Goal: Task Accomplishment & Management: Complete application form

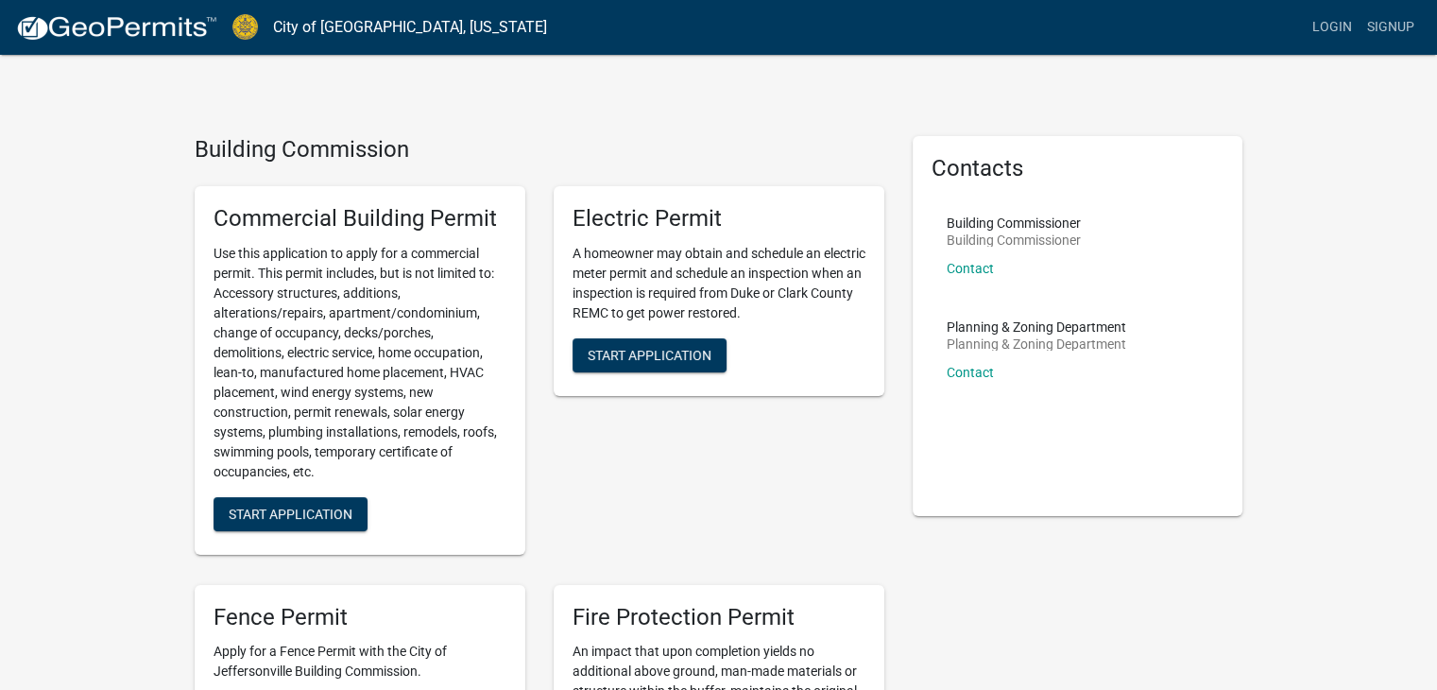
click at [798, 461] on div "Electric Permit A homeowner may obtain and schedule an electric meter permit an…" at bounding box center [718, 370] width 359 height 399
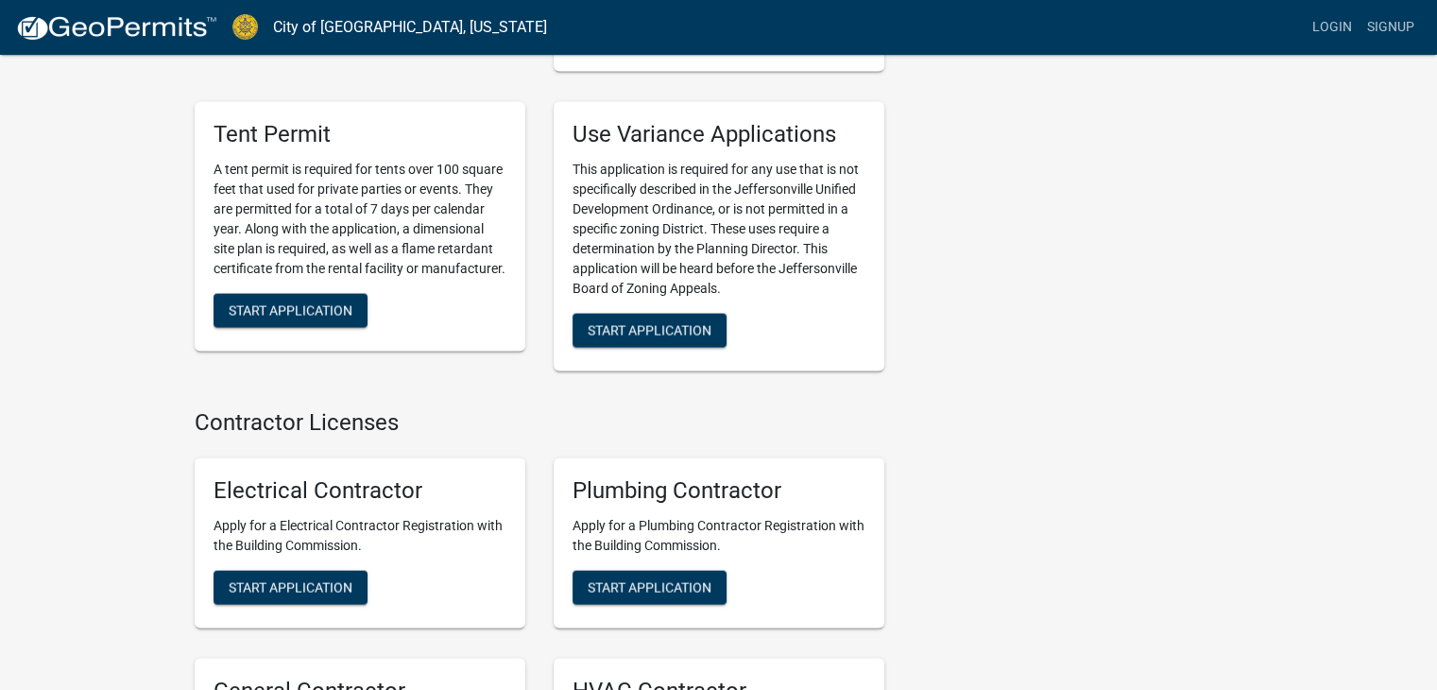
scroll to position [3908, 0]
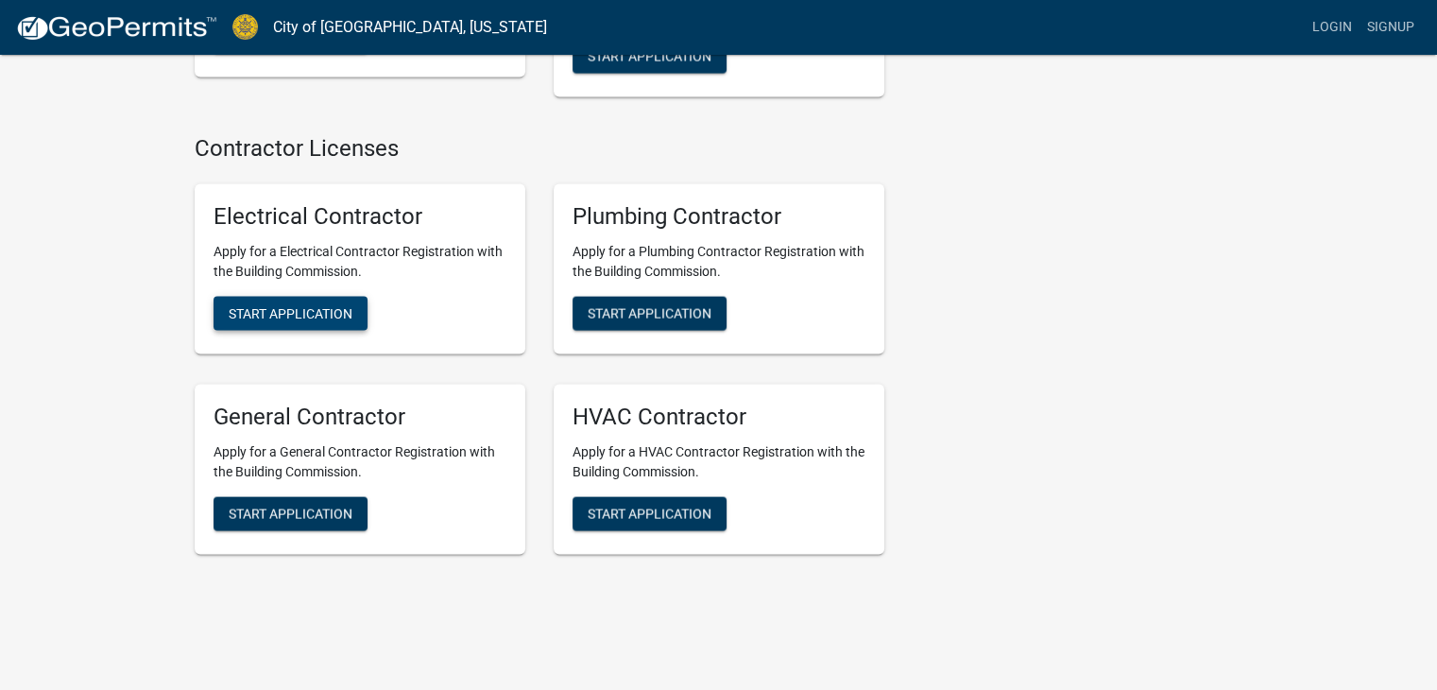
click at [291, 306] on span "Start Application" at bounding box center [291, 313] width 124 height 15
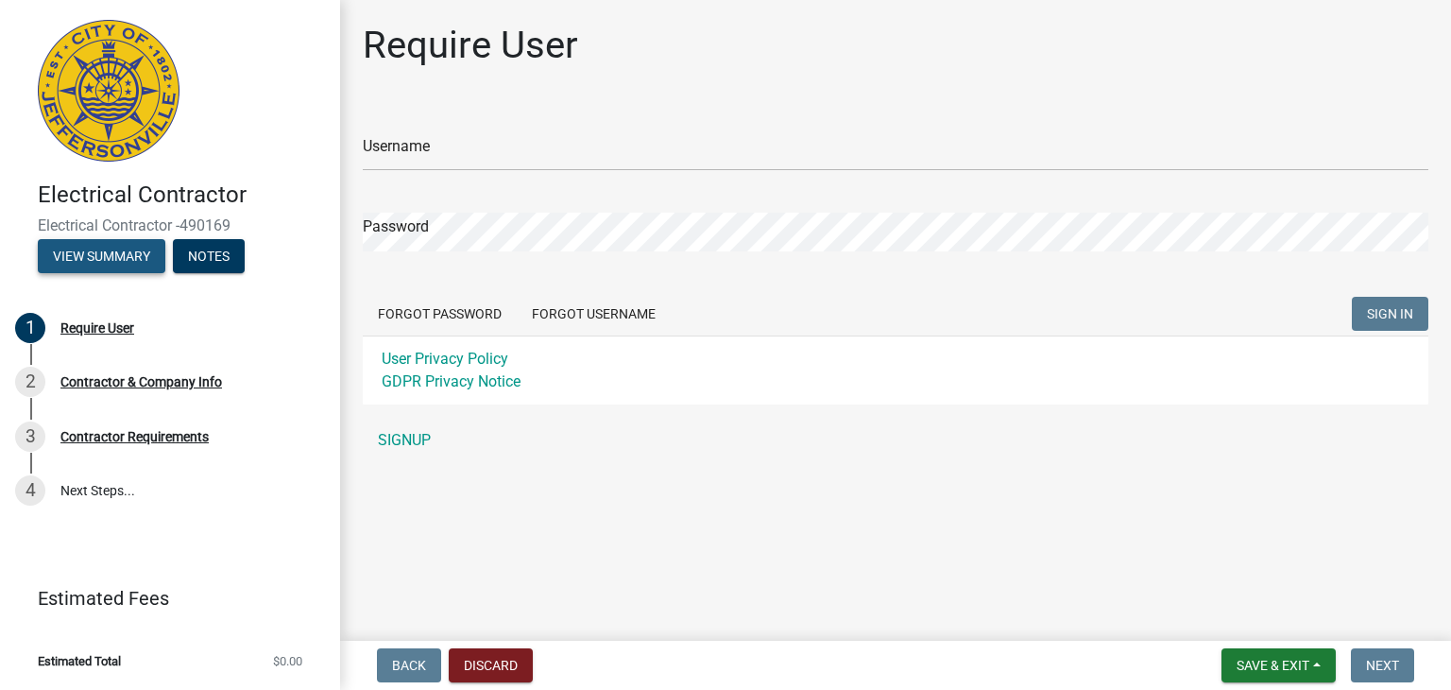
click at [110, 255] on button "View Summary" at bounding box center [102, 256] width 128 height 34
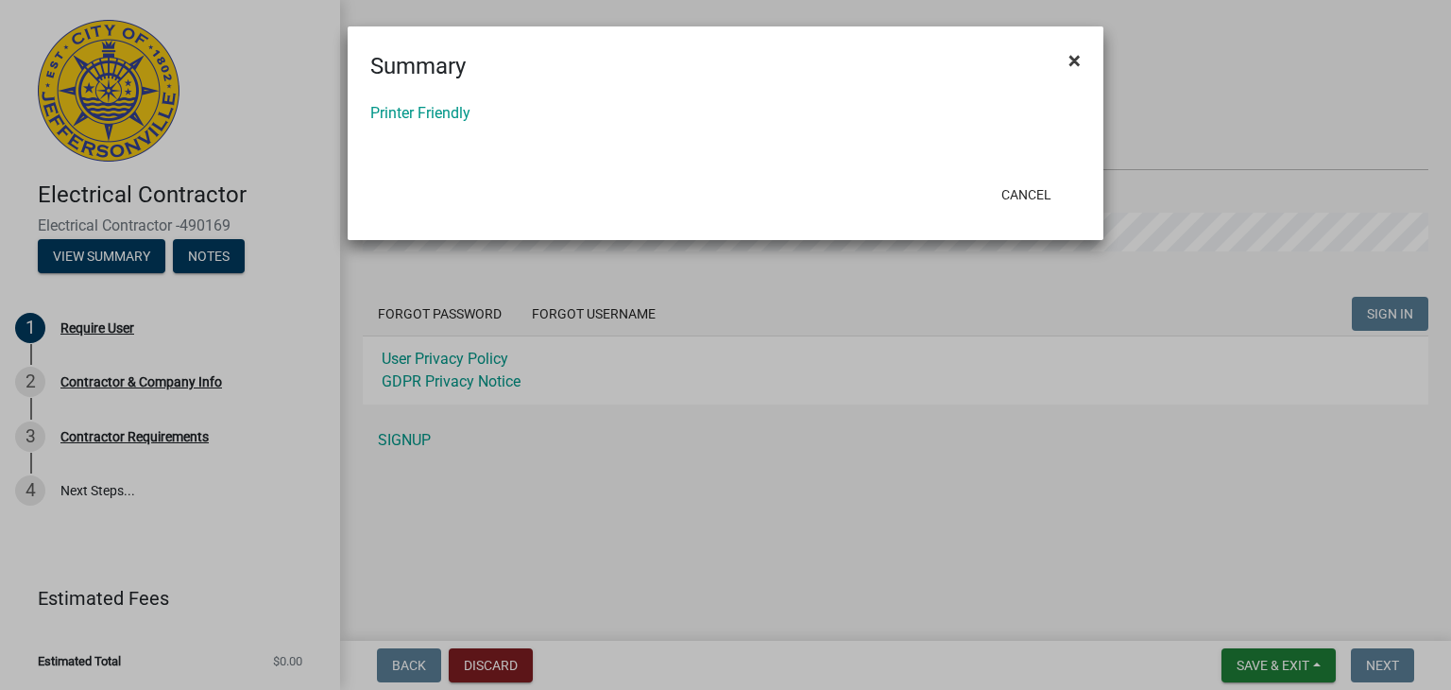
click at [1073, 59] on span "×" at bounding box center [1074, 60] width 12 height 26
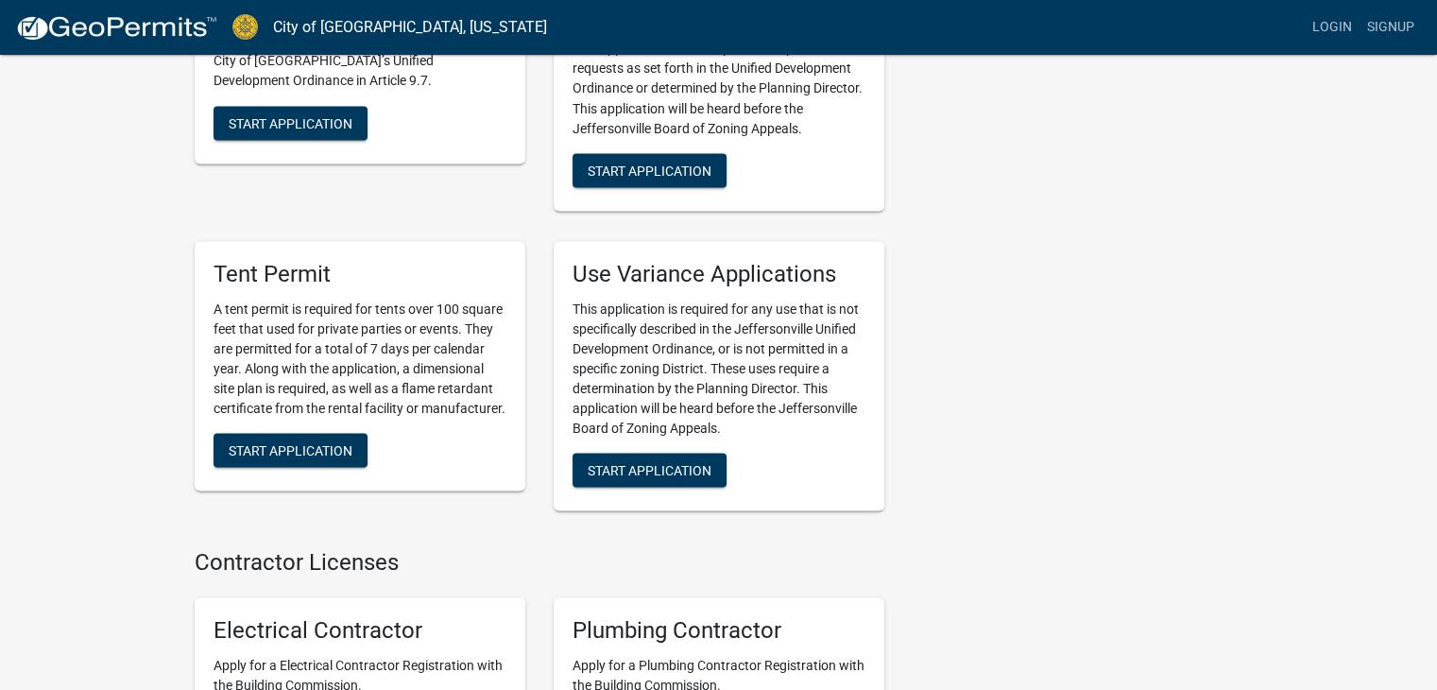
scroll to position [3908, 0]
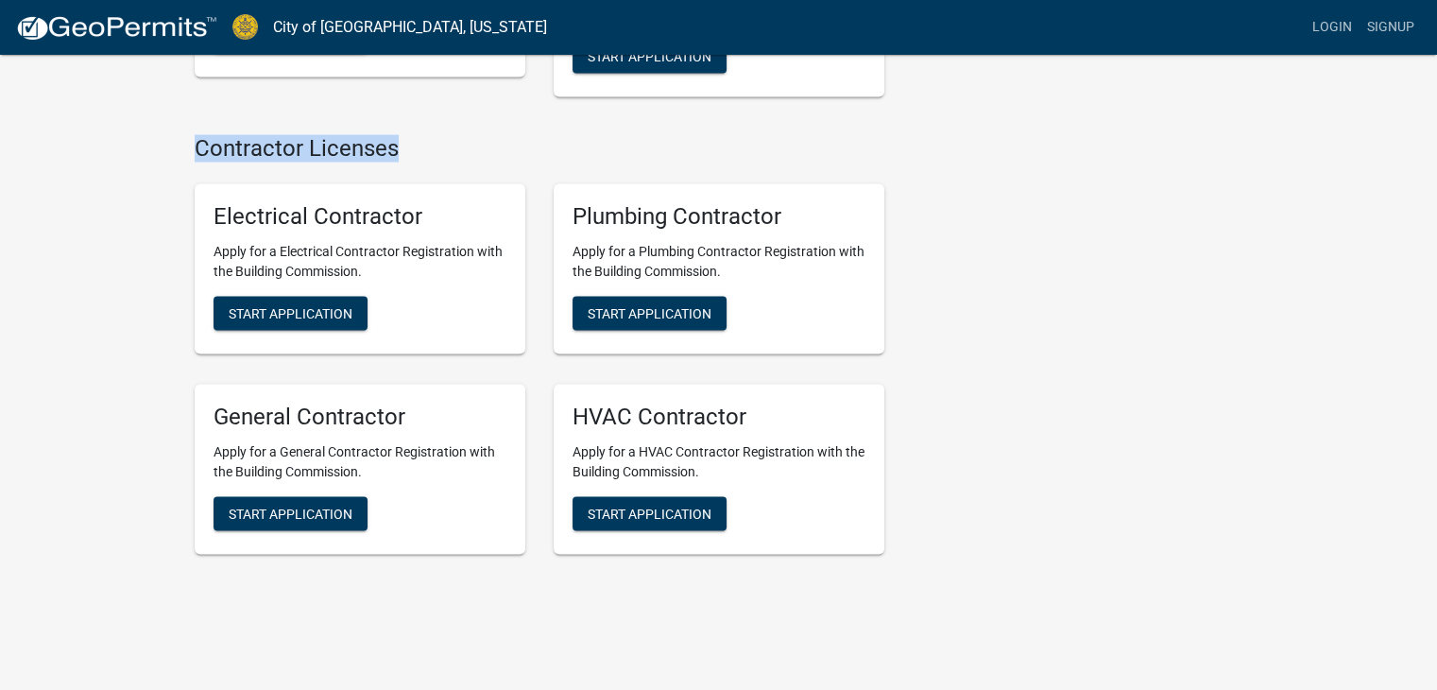
drag, startPoint x: 195, startPoint y: 118, endPoint x: 418, endPoint y: 133, distance: 223.5
click at [418, 135] on h4 "Contractor Licenses" at bounding box center [540, 148] width 690 height 27
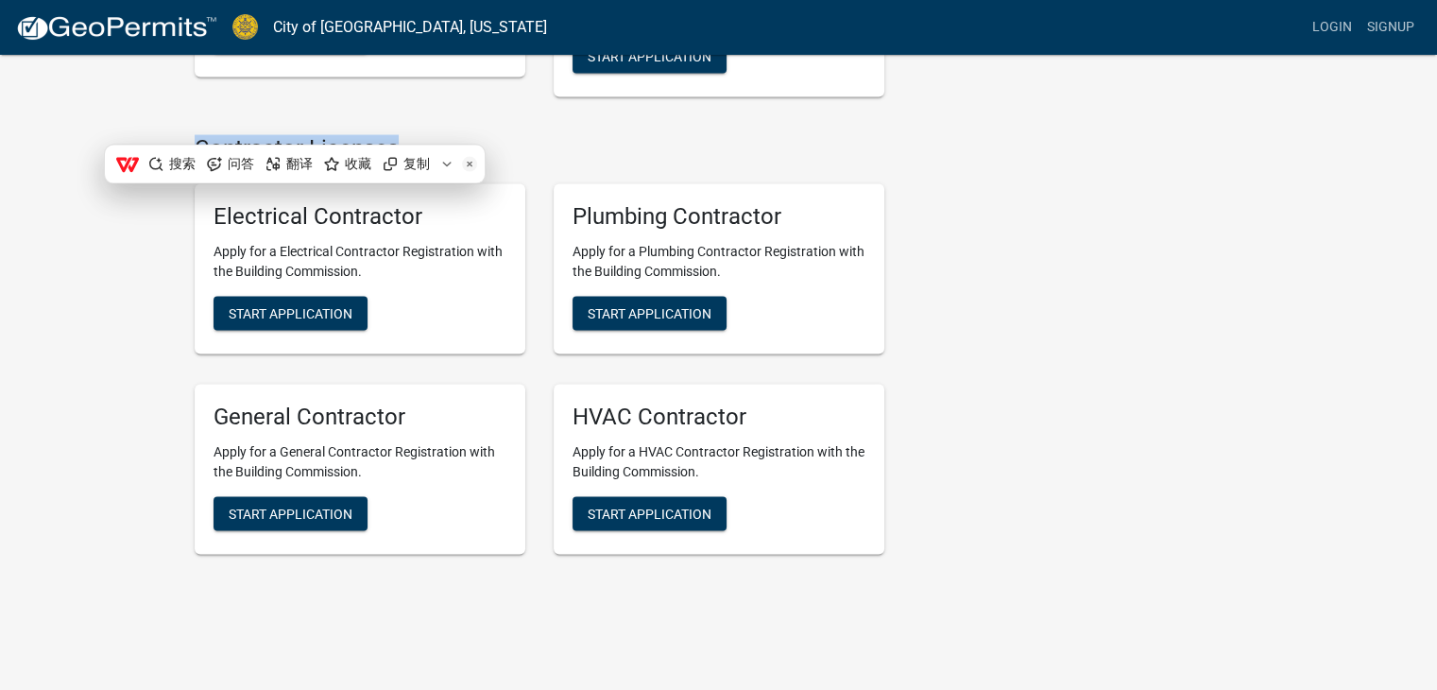
copy h4 "Contractor Licenses"
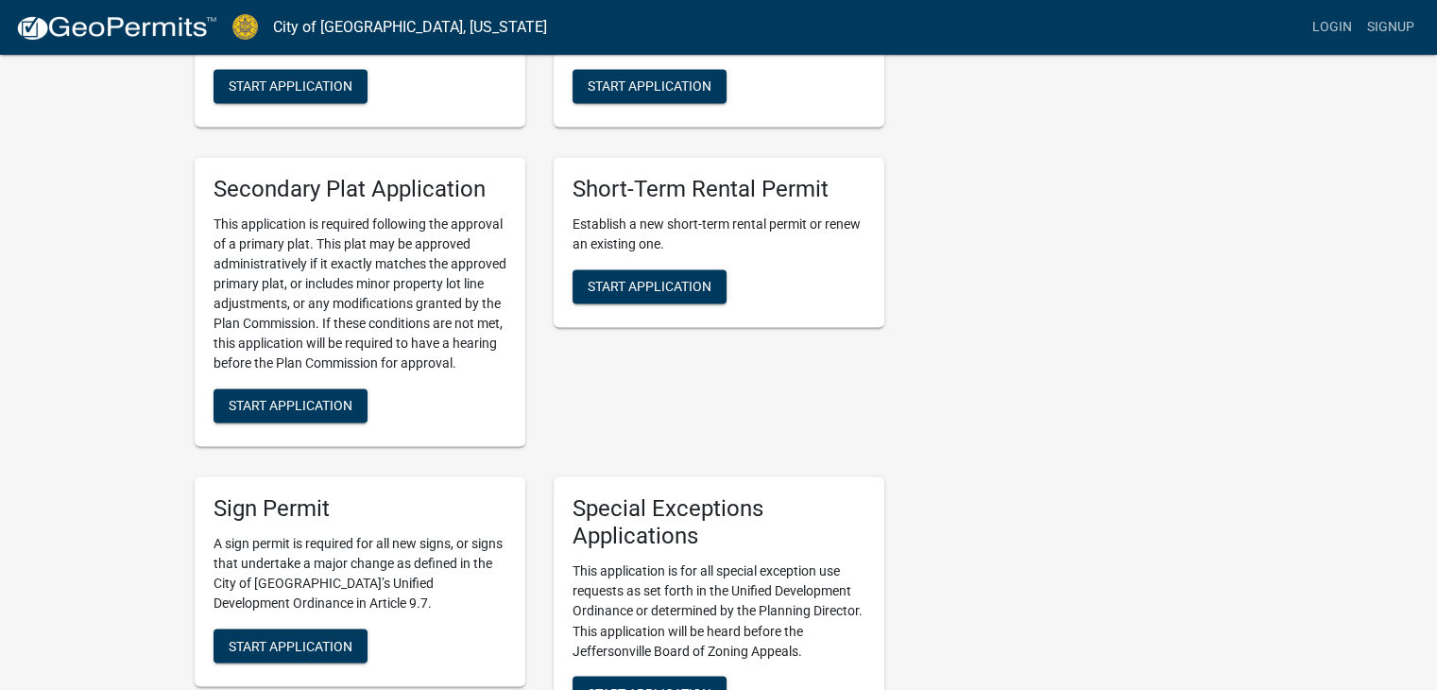
scroll to position [2963, 0]
